Goal: Task Accomplishment & Management: Manage account settings

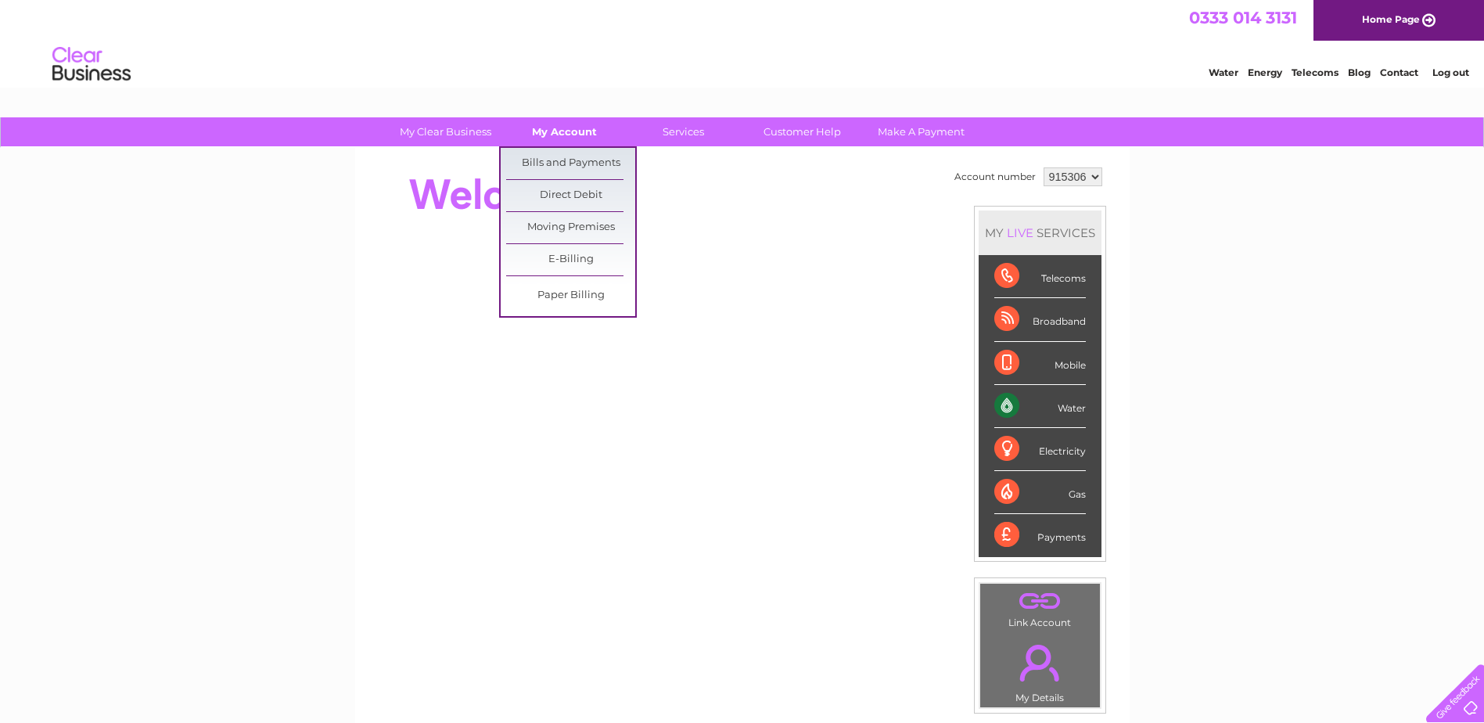
click at [535, 131] on link "My Account" at bounding box center [564, 131] width 129 height 29
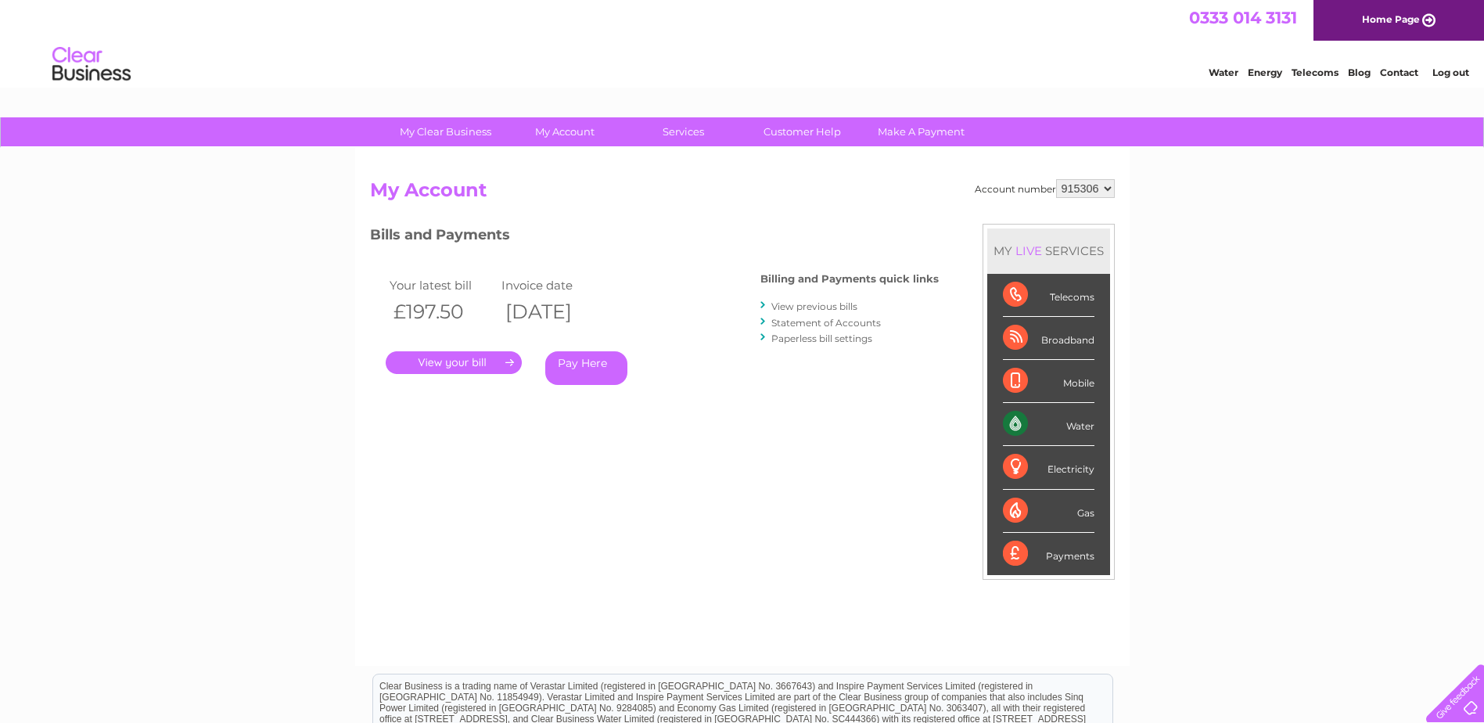
click at [774, 300] on link "View previous bills" at bounding box center [815, 306] width 86 height 12
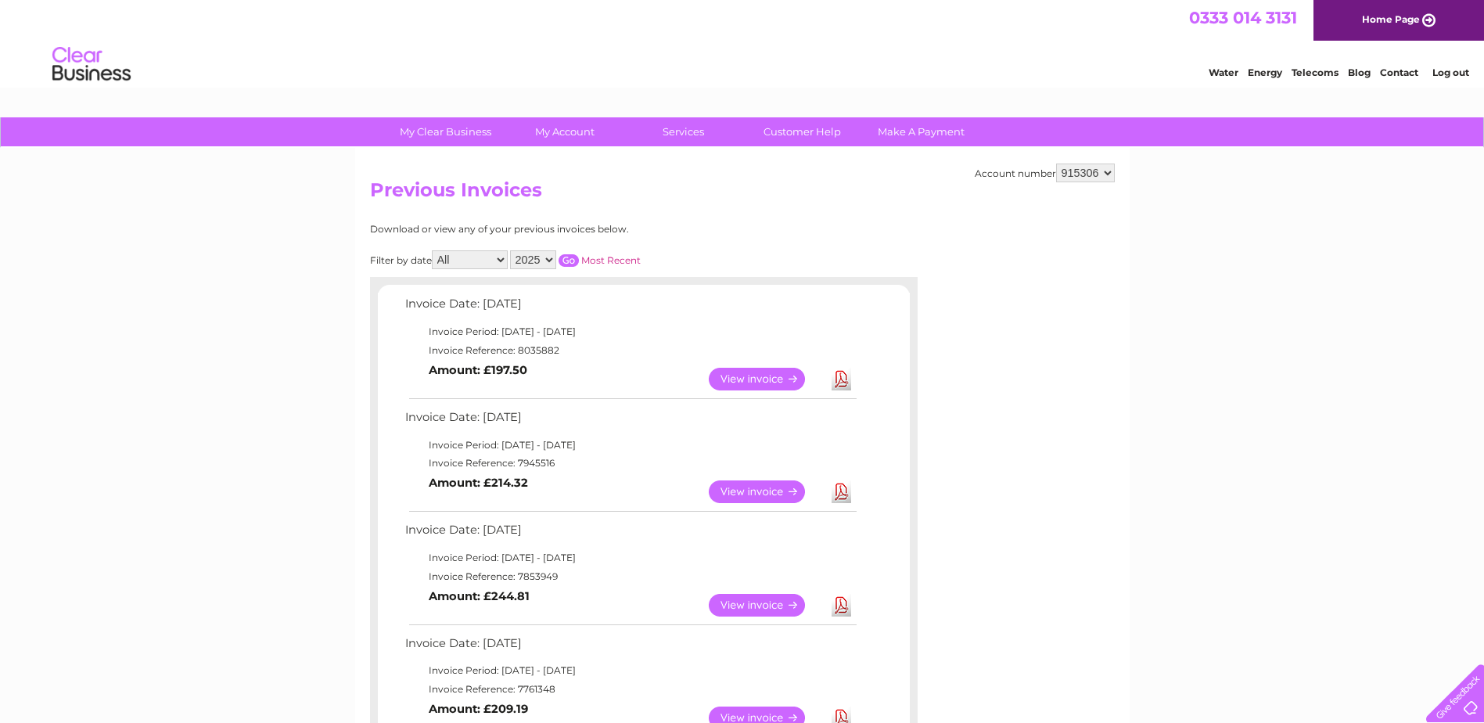
click at [750, 486] on link "View" at bounding box center [766, 491] width 115 height 23
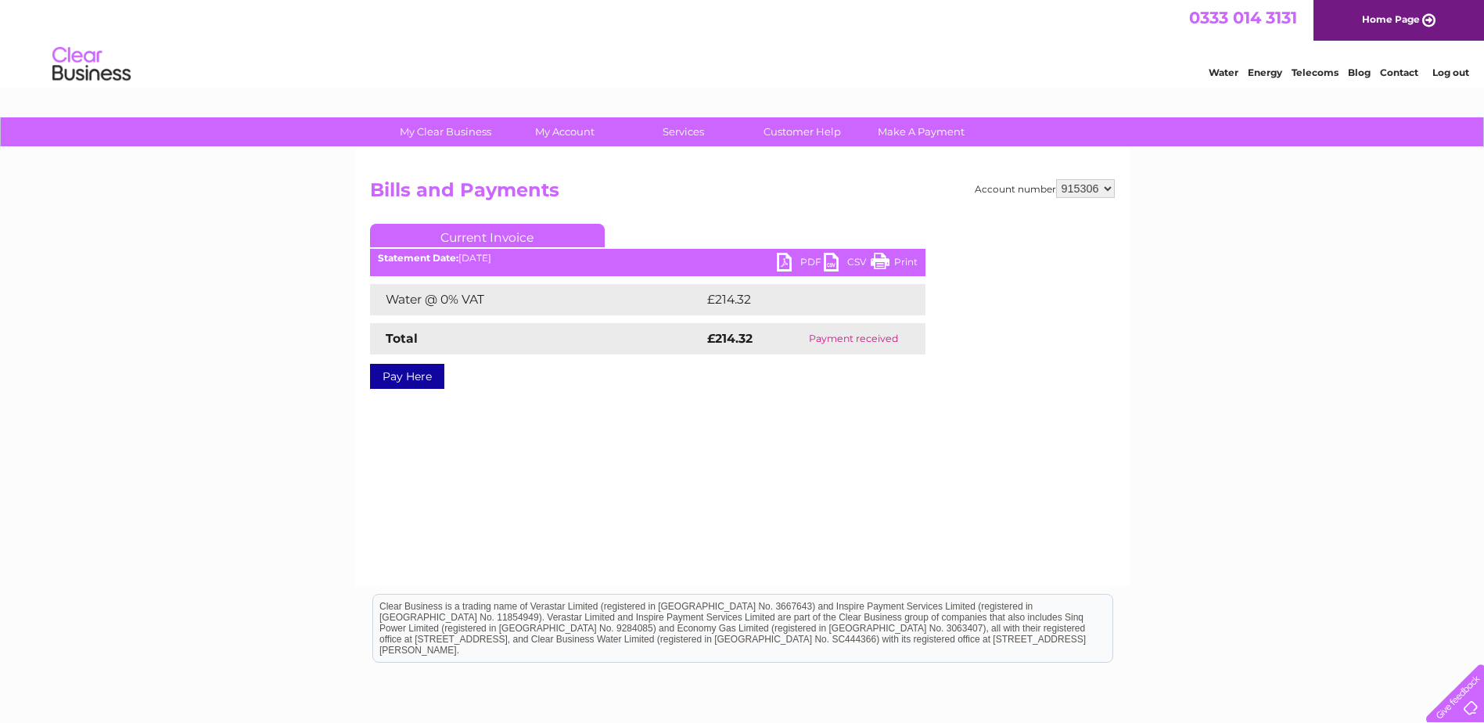
click at [793, 259] on link "PDF" at bounding box center [800, 264] width 47 height 23
